Goal: Obtain resource: Download file/media

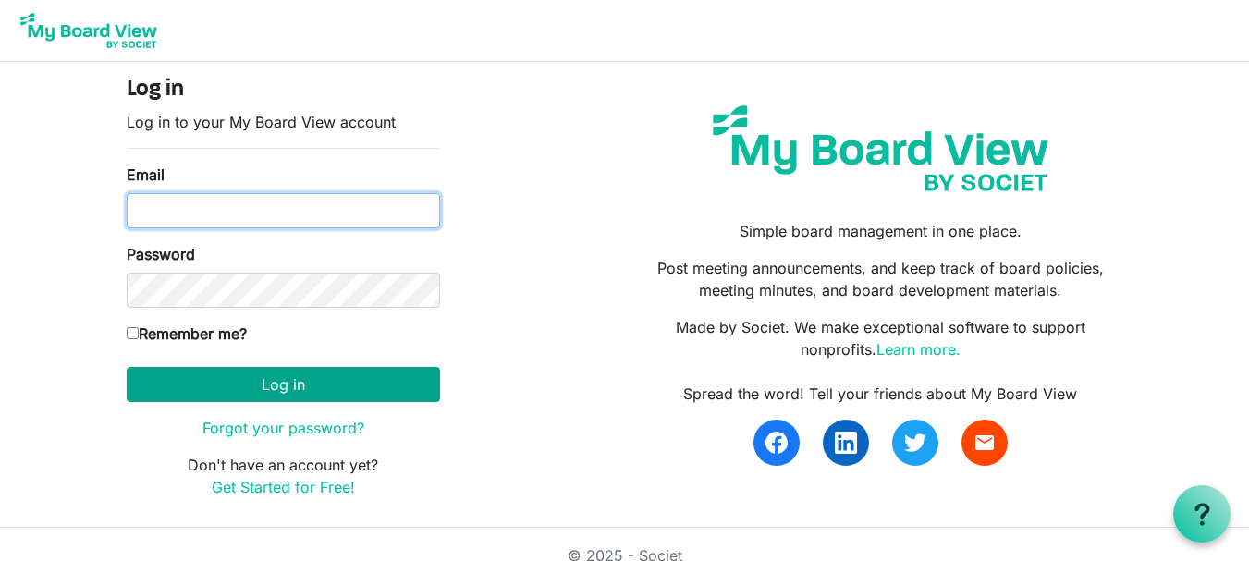
type input "grandvieweducationfoundation@gmail.com"
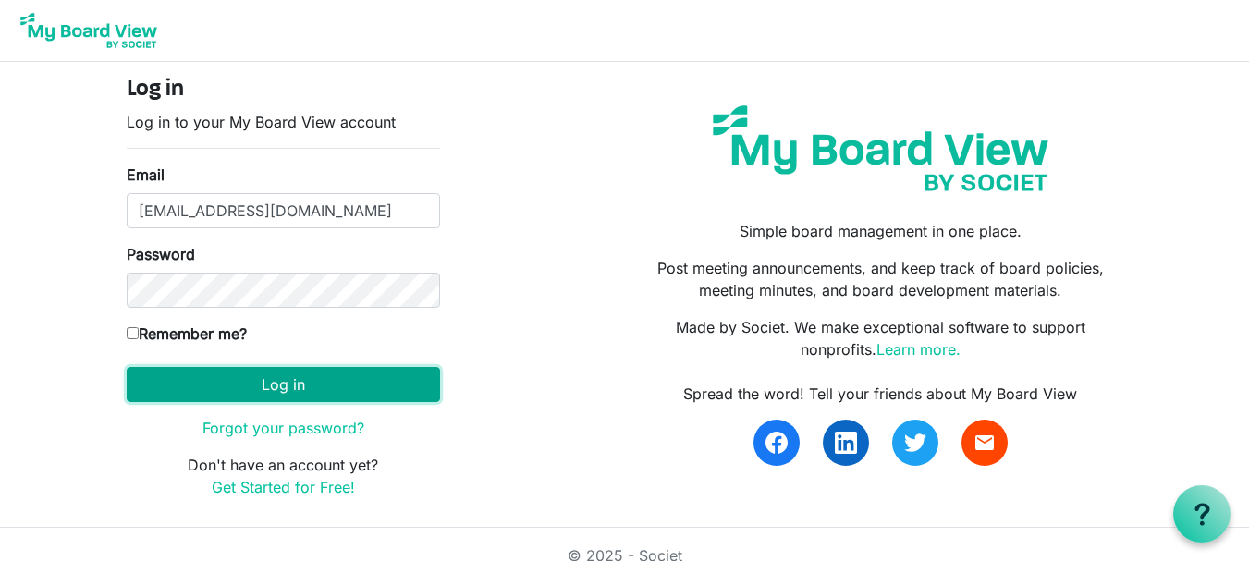
click at [301, 386] on button "Log in" at bounding box center [283, 384] width 313 height 35
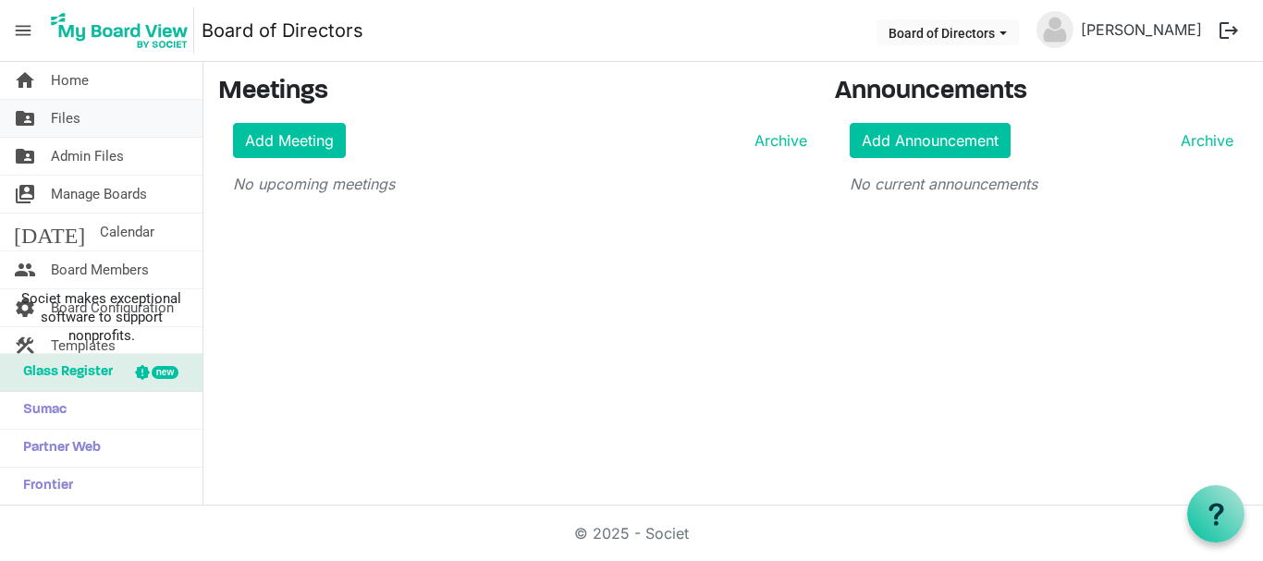
click at [77, 110] on span "Files" at bounding box center [66, 118] width 30 height 37
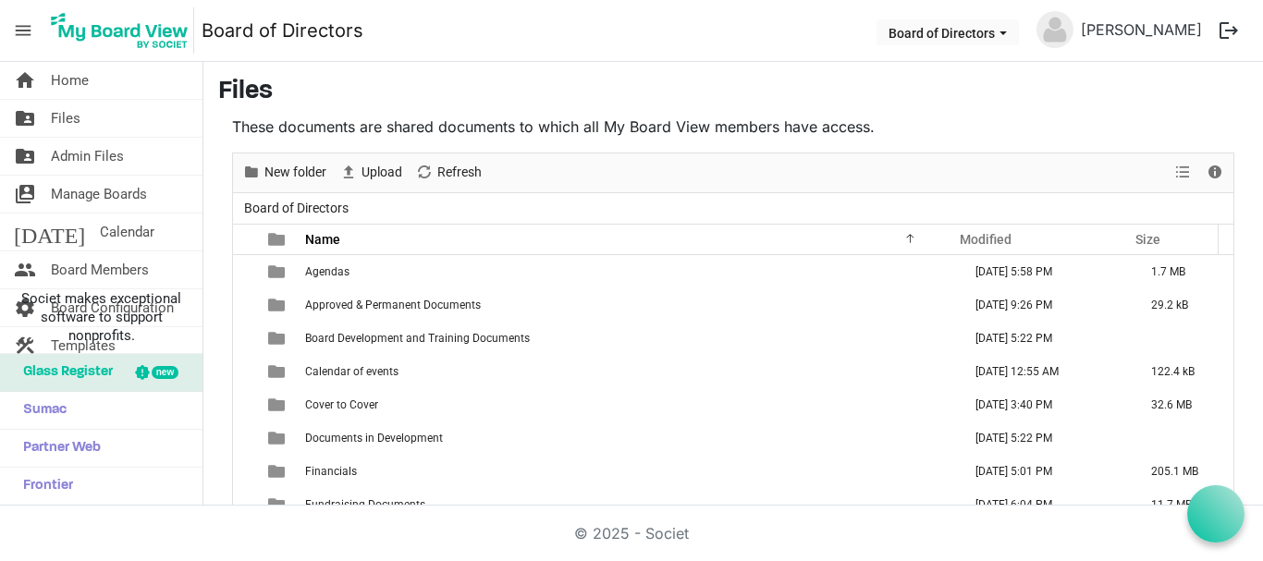
click at [90, 153] on span "Admin Files" at bounding box center [87, 156] width 73 height 37
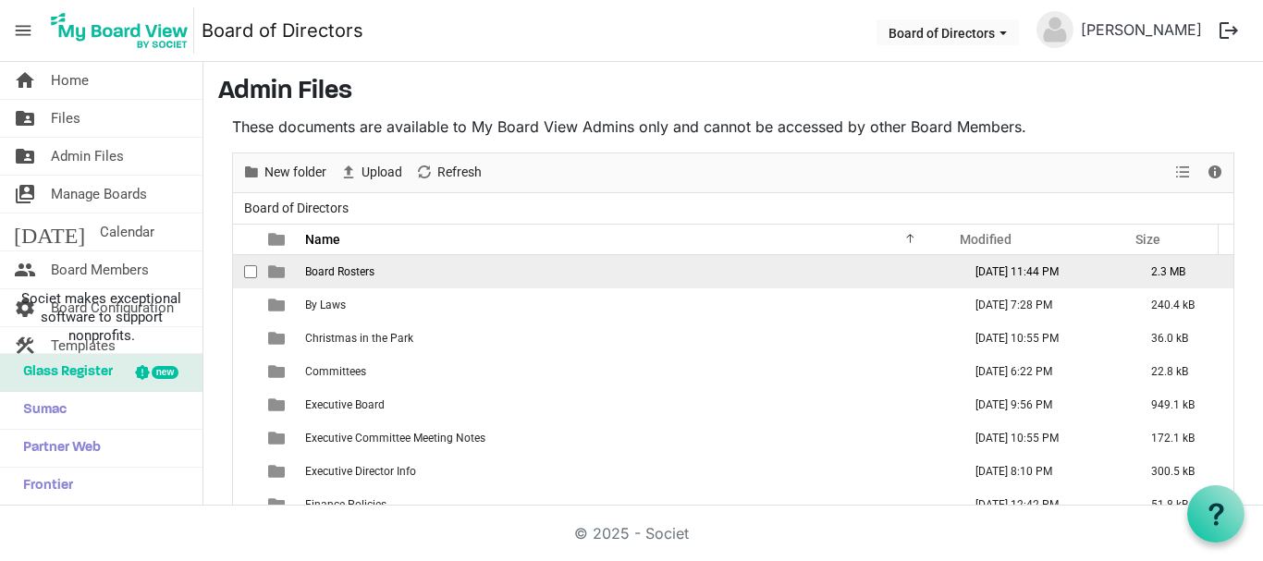
click at [356, 275] on span "Board Rosters" at bounding box center [339, 271] width 69 height 13
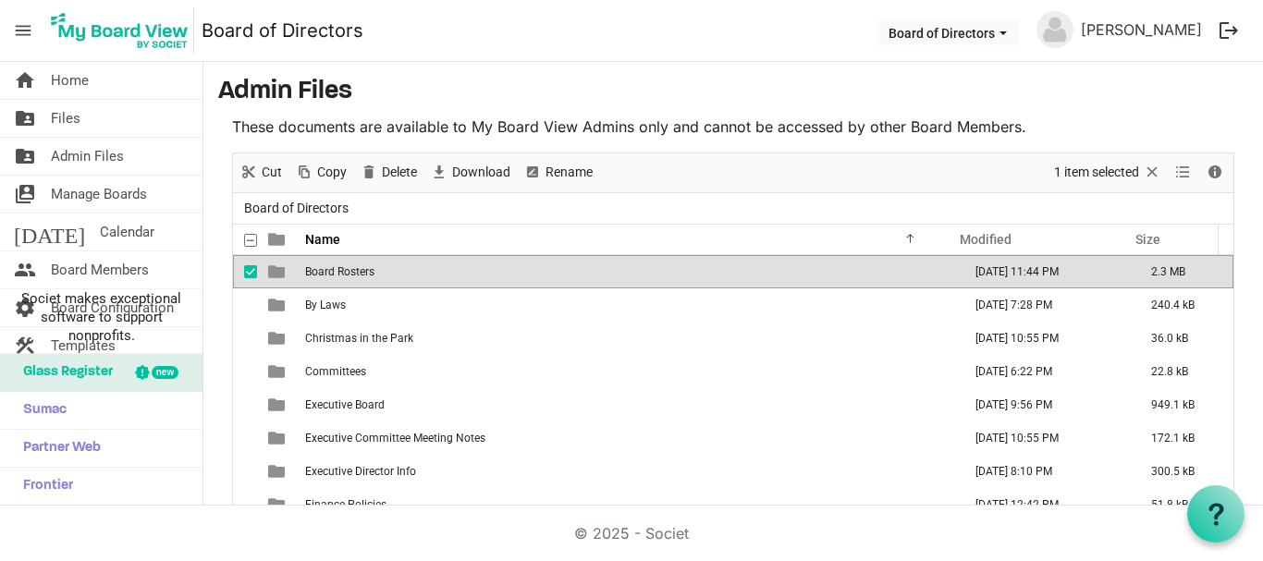
click at [355, 272] on span "Board Rosters" at bounding box center [339, 271] width 69 height 13
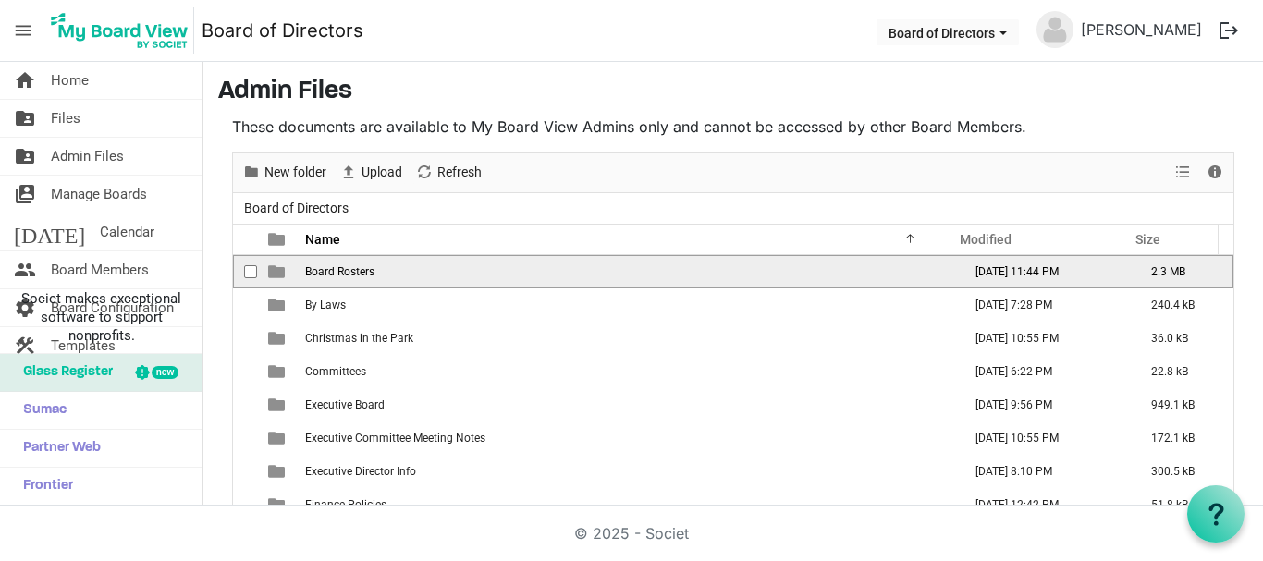
click at [356, 272] on span "Board Rosters" at bounding box center [339, 271] width 69 height 13
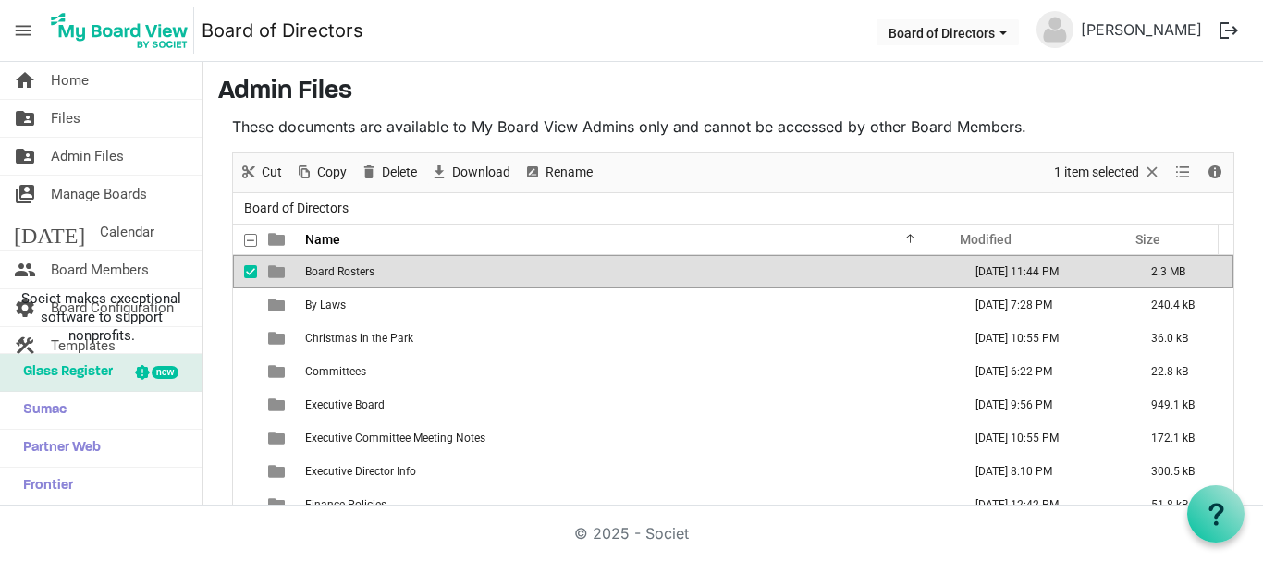
click at [356, 272] on span "Board Rosters" at bounding box center [339, 271] width 69 height 13
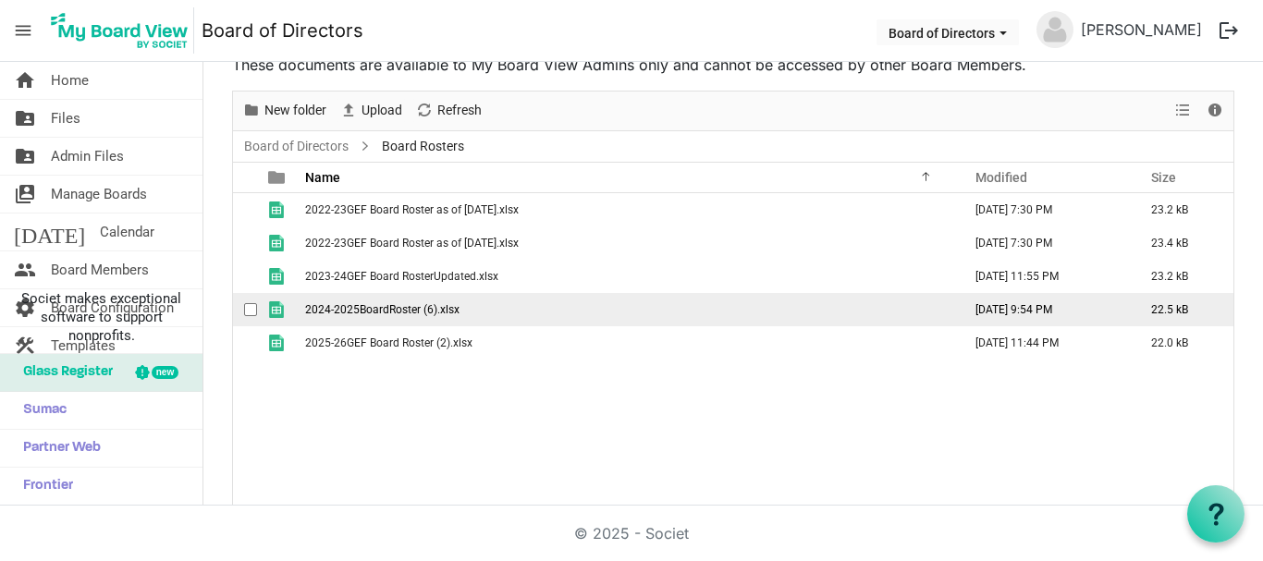
click at [387, 306] on span "2024-2025BoardRoster (6).xlsx" at bounding box center [382, 309] width 154 height 13
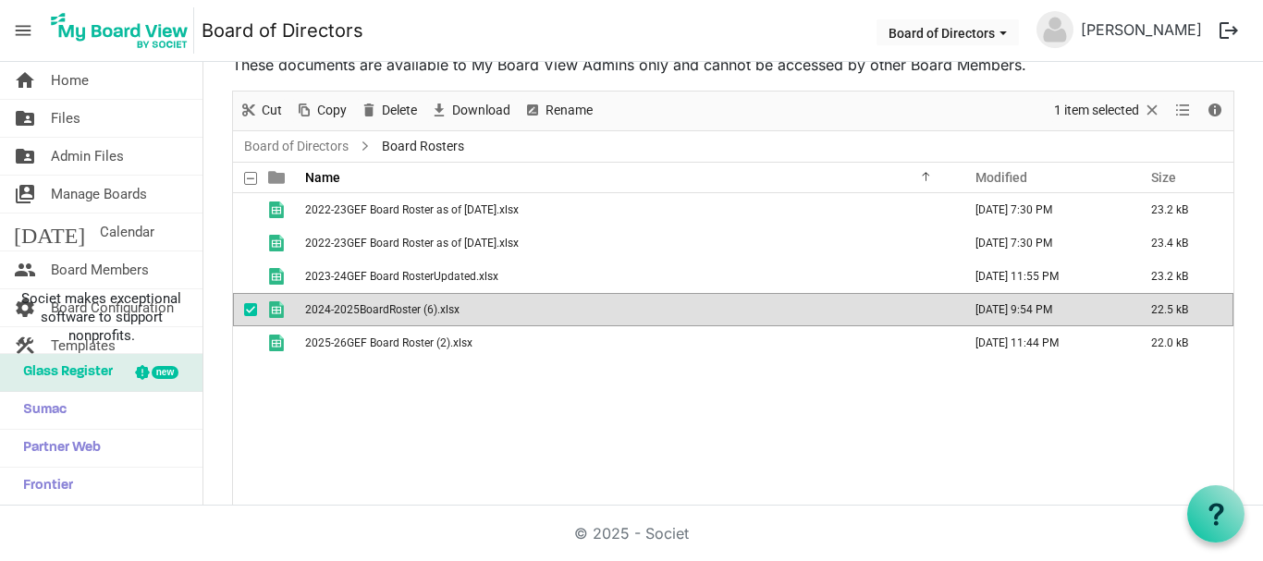
click at [387, 306] on span "2024-2025BoardRoster (6).xlsx" at bounding box center [382, 309] width 154 height 13
